Goal: Information Seeking & Learning: Learn about a topic

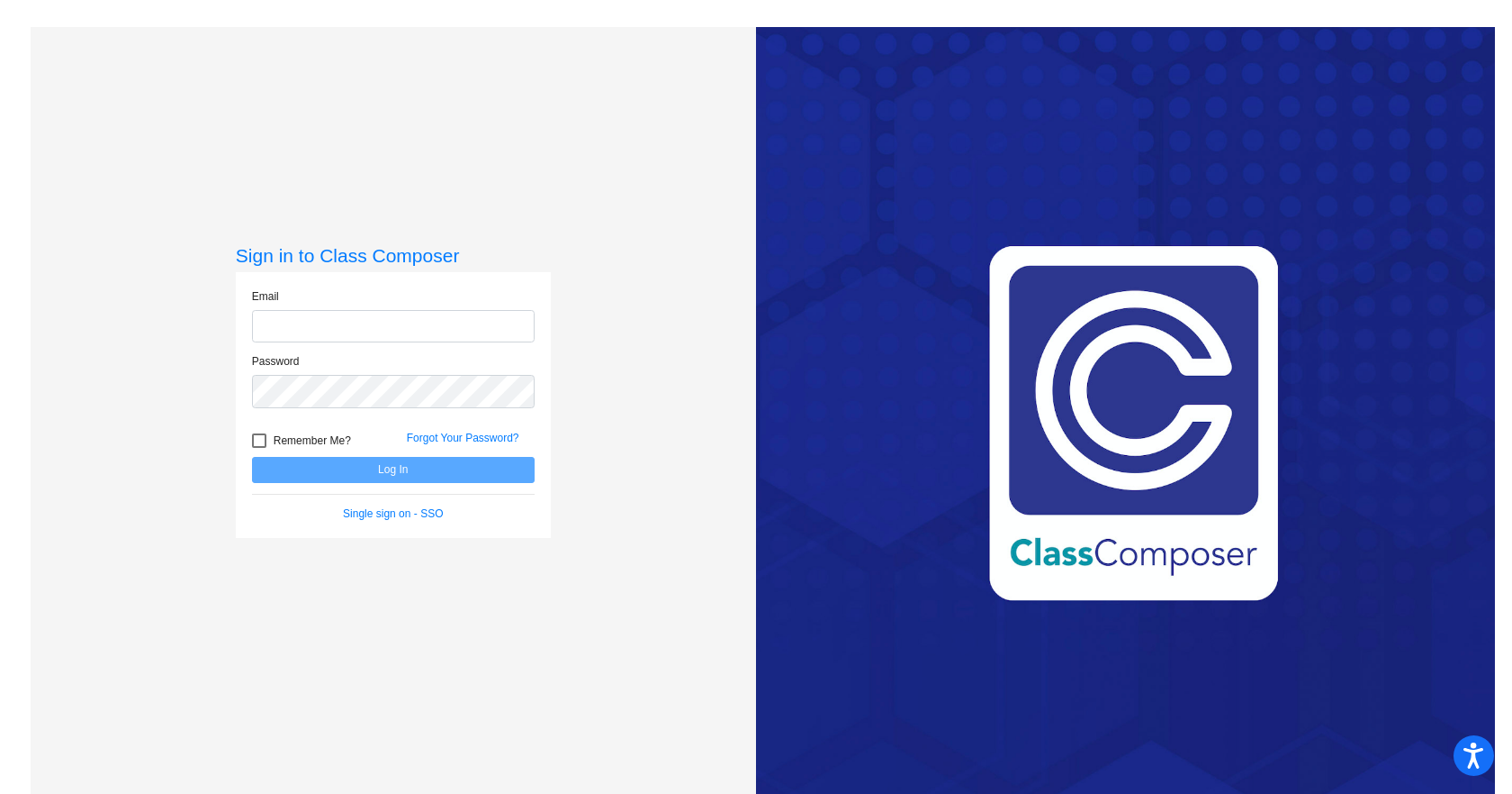
type input "[EMAIL_ADDRESS][DOMAIN_NAME]"
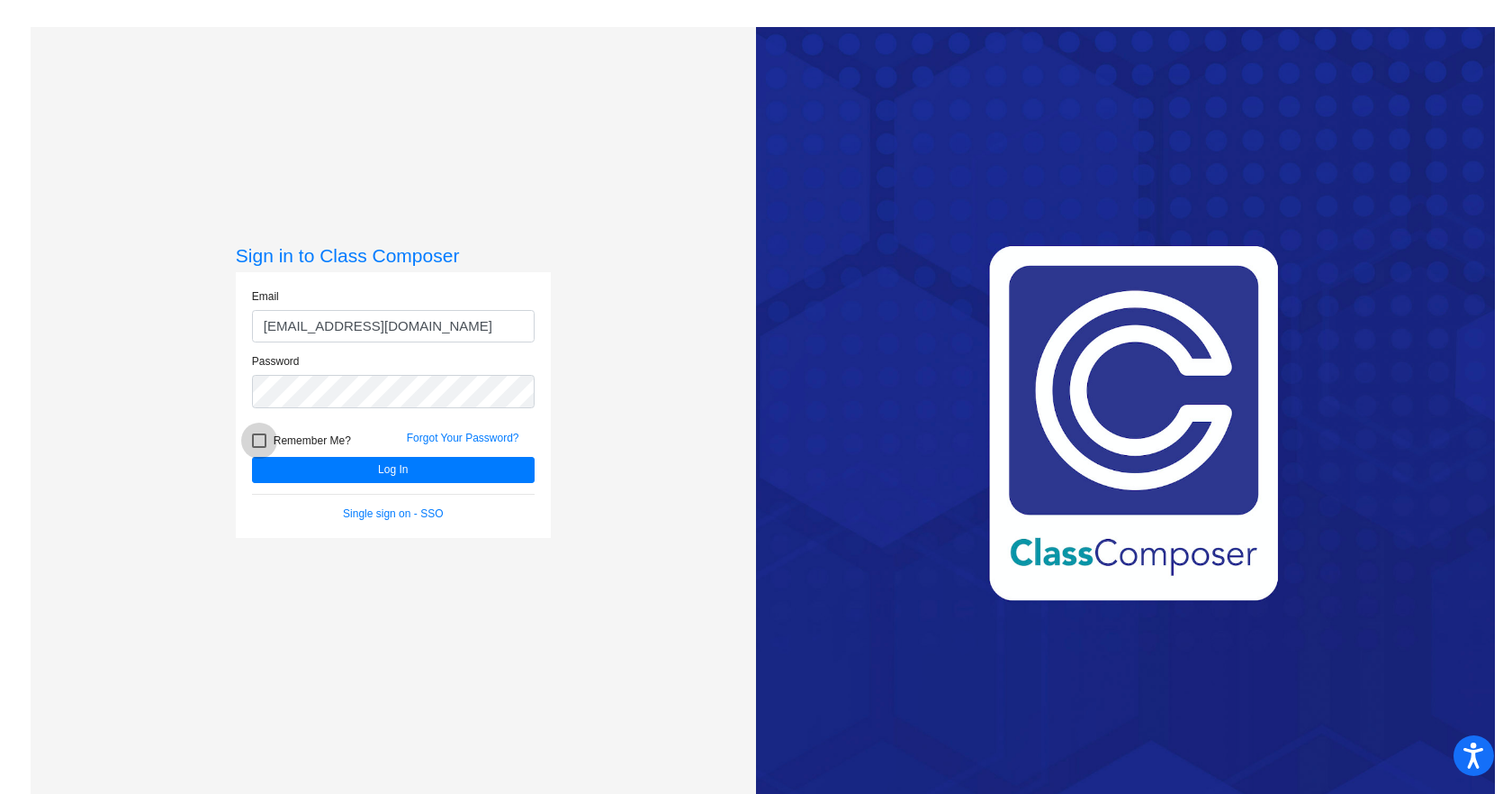
click at [252, 442] on div at bounding box center [260, 441] width 15 height 15
click at [259, 448] on input "Remember Me?" at bounding box center [259, 448] width 1 height 1
checkbox input "true"
click at [377, 469] on button "Log In" at bounding box center [393, 469] width 283 height 26
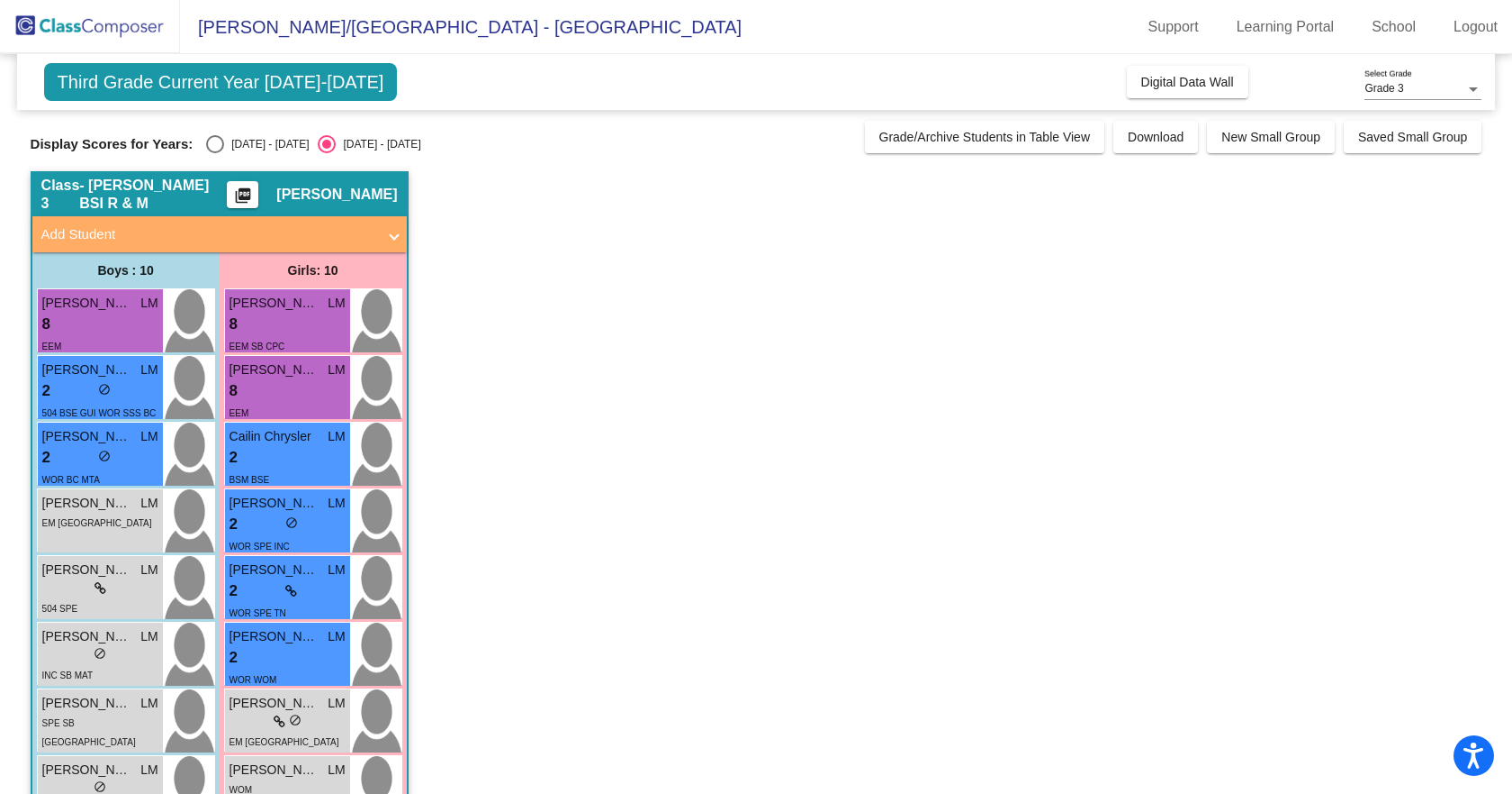
click at [212, 144] on div "Select an option" at bounding box center [214, 144] width 18 height 18
click at [214, 153] on input "[DATE] - [DATE]" at bounding box center [214, 153] width 1 height 1
radio input "true"
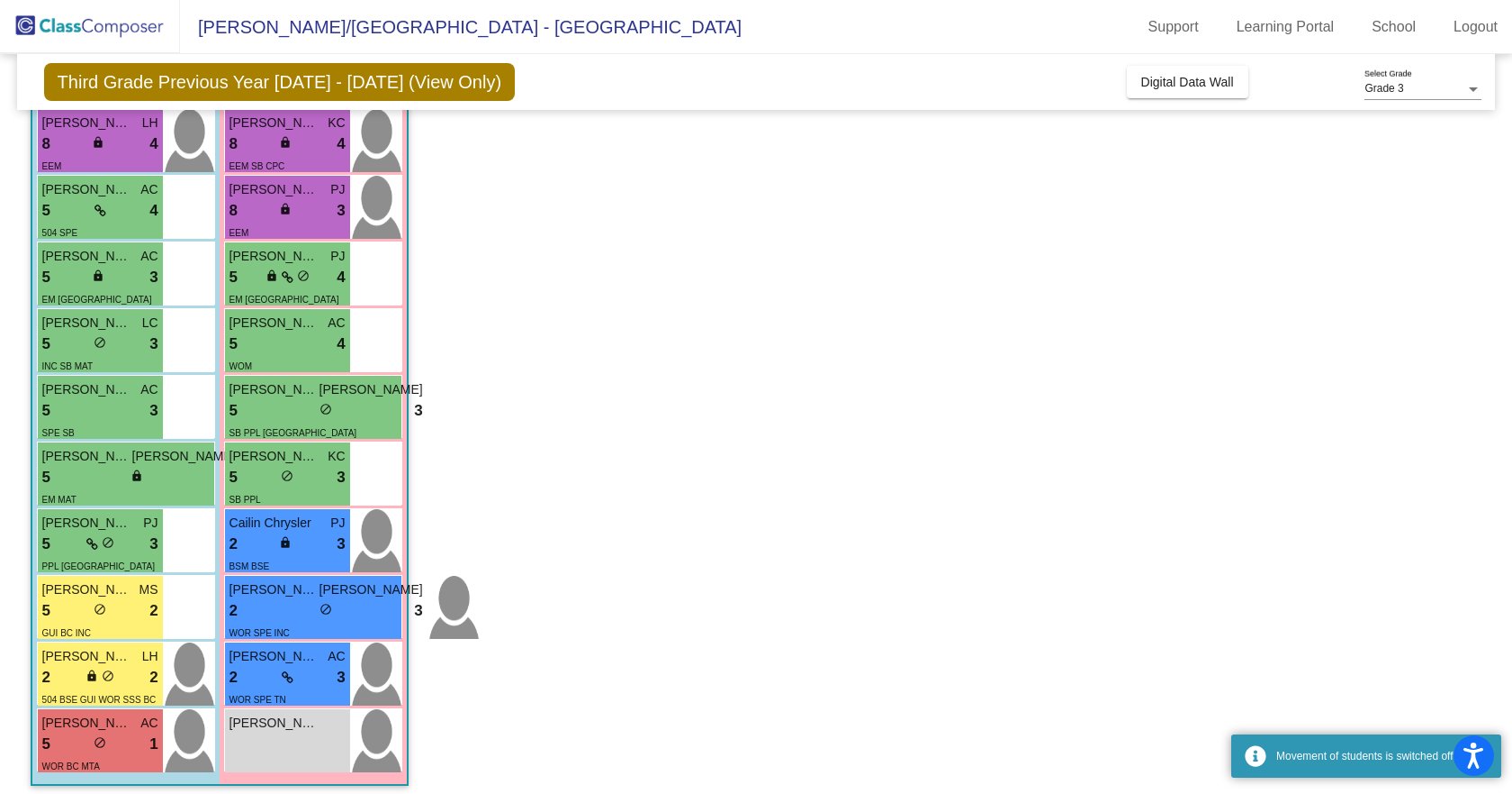
scroll to position [190, 0]
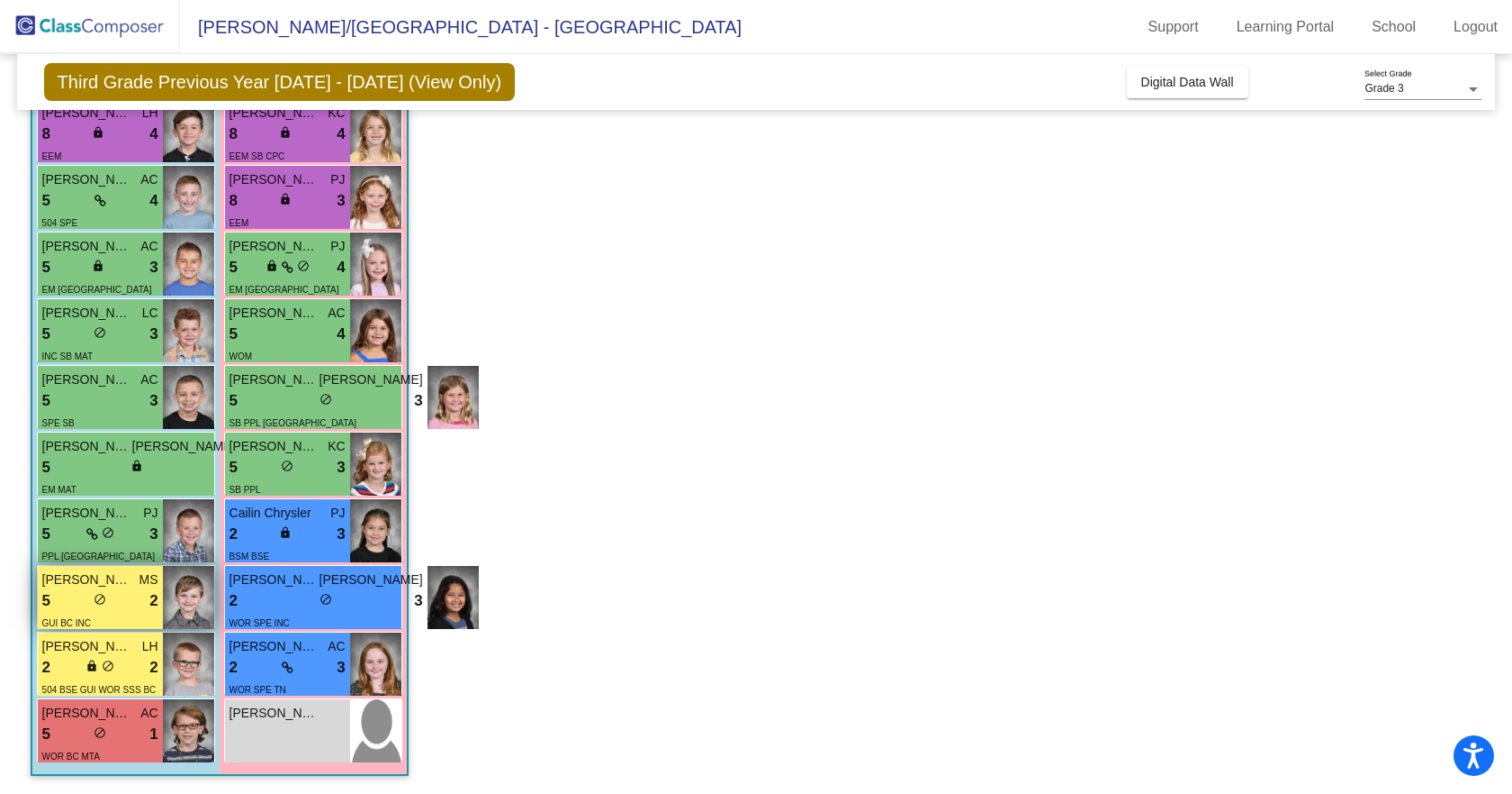
click at [75, 587] on span "[PERSON_NAME]" at bounding box center [87, 580] width 90 height 19
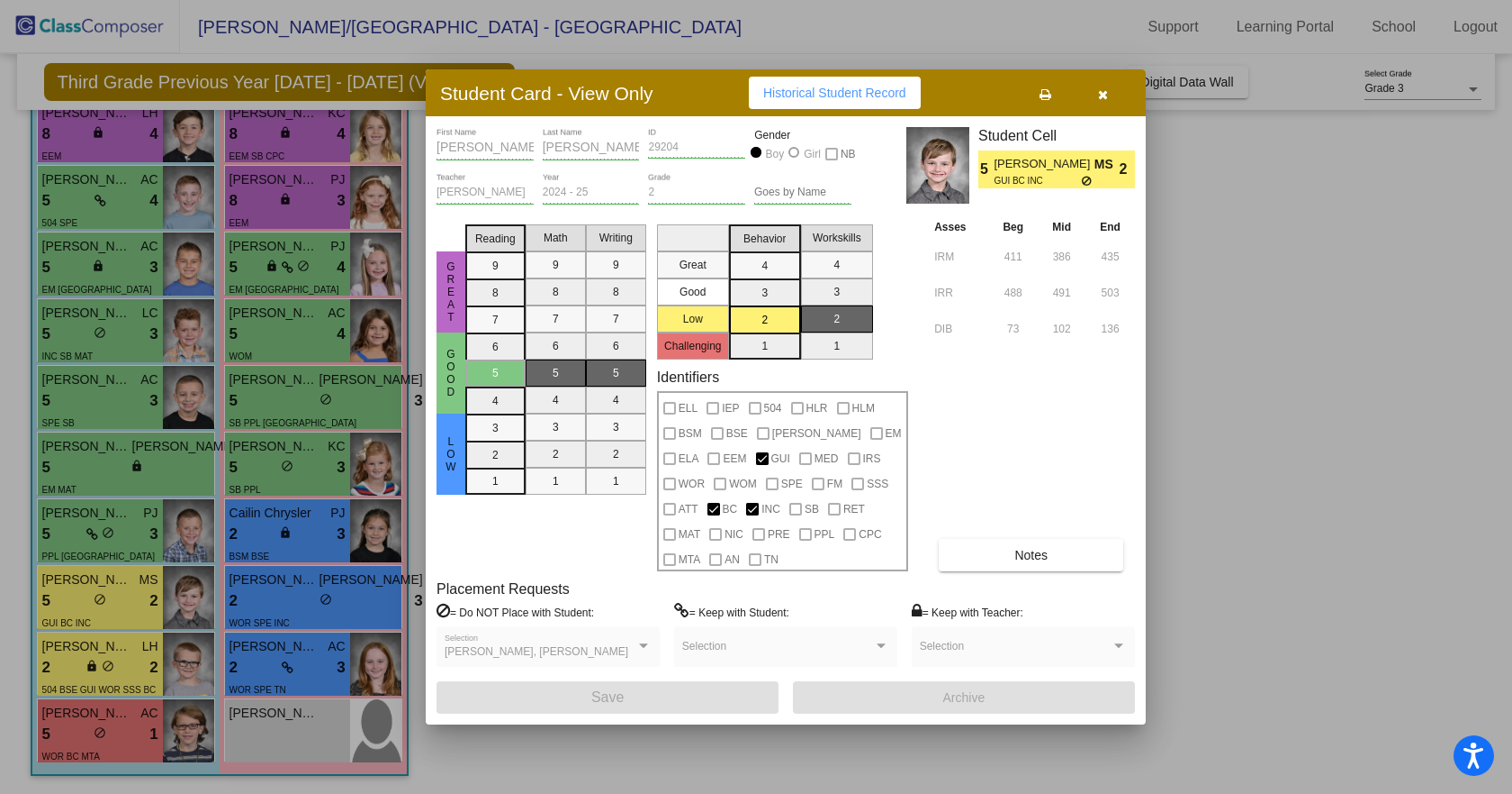
click at [1011, 556] on button "Notes" at bounding box center [1031, 555] width 184 height 32
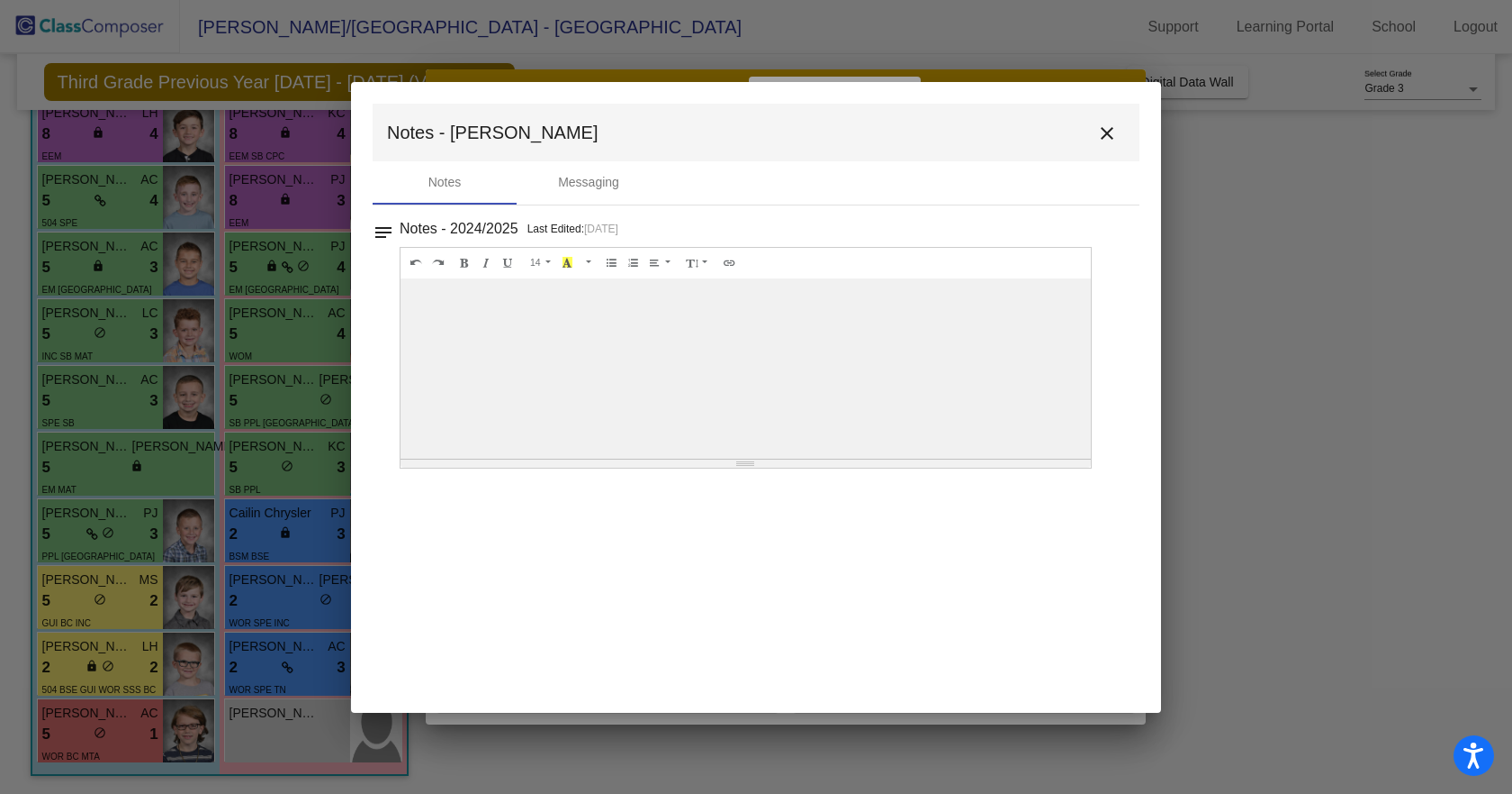
click at [1107, 135] on mat-icon "close" at bounding box center [1107, 133] width 21 height 21
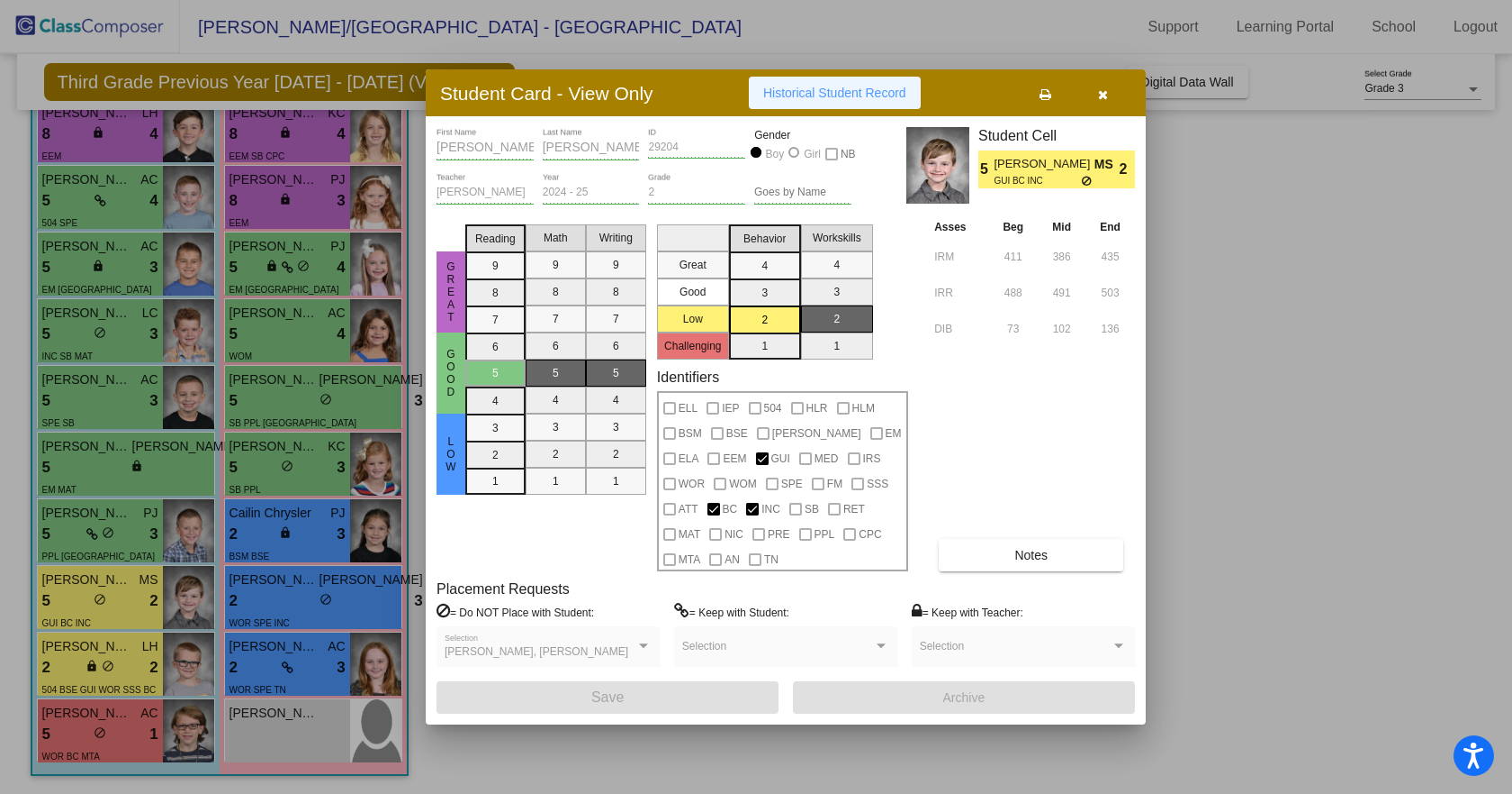
click at [811, 97] on span "Historical Student Record" at bounding box center [834, 93] width 143 height 15
click at [1105, 94] on icon "button" at bounding box center [1103, 95] width 10 height 13
